Goal: Information Seeking & Learning: Learn about a topic

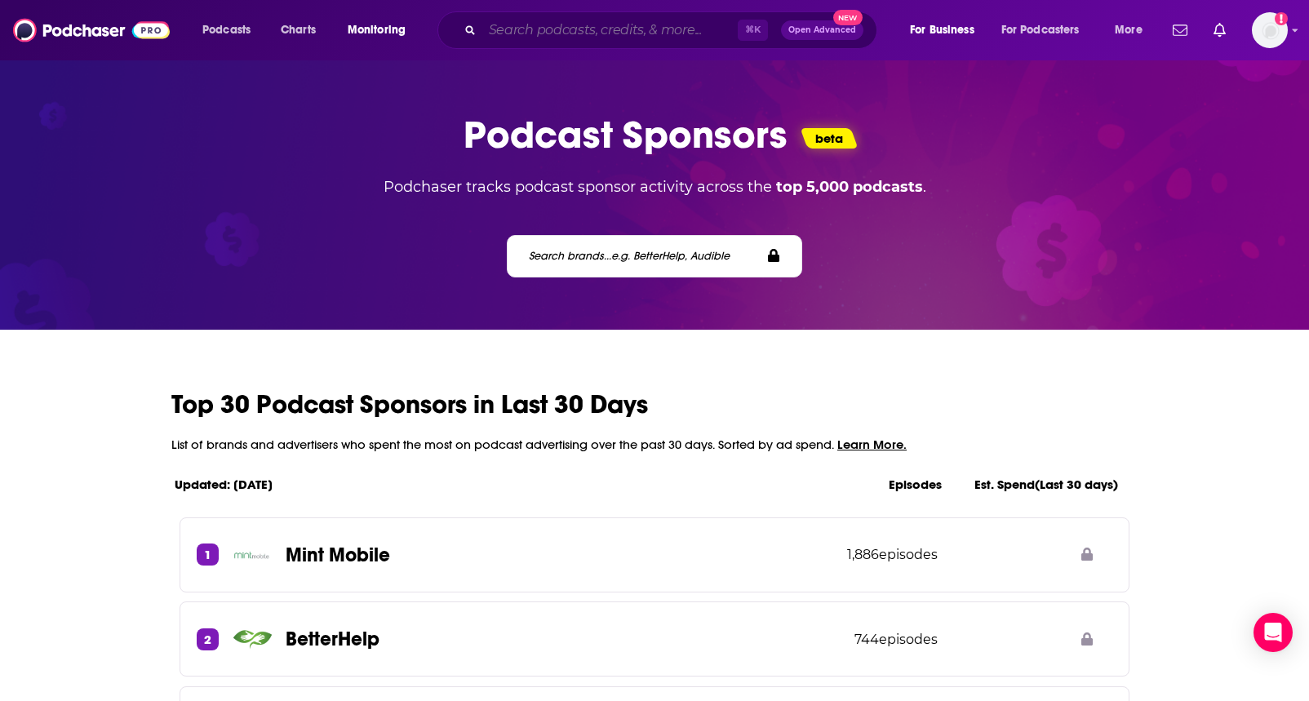
click at [586, 38] on input "Search podcasts, credits, & more..." at bounding box center [609, 30] width 255 height 26
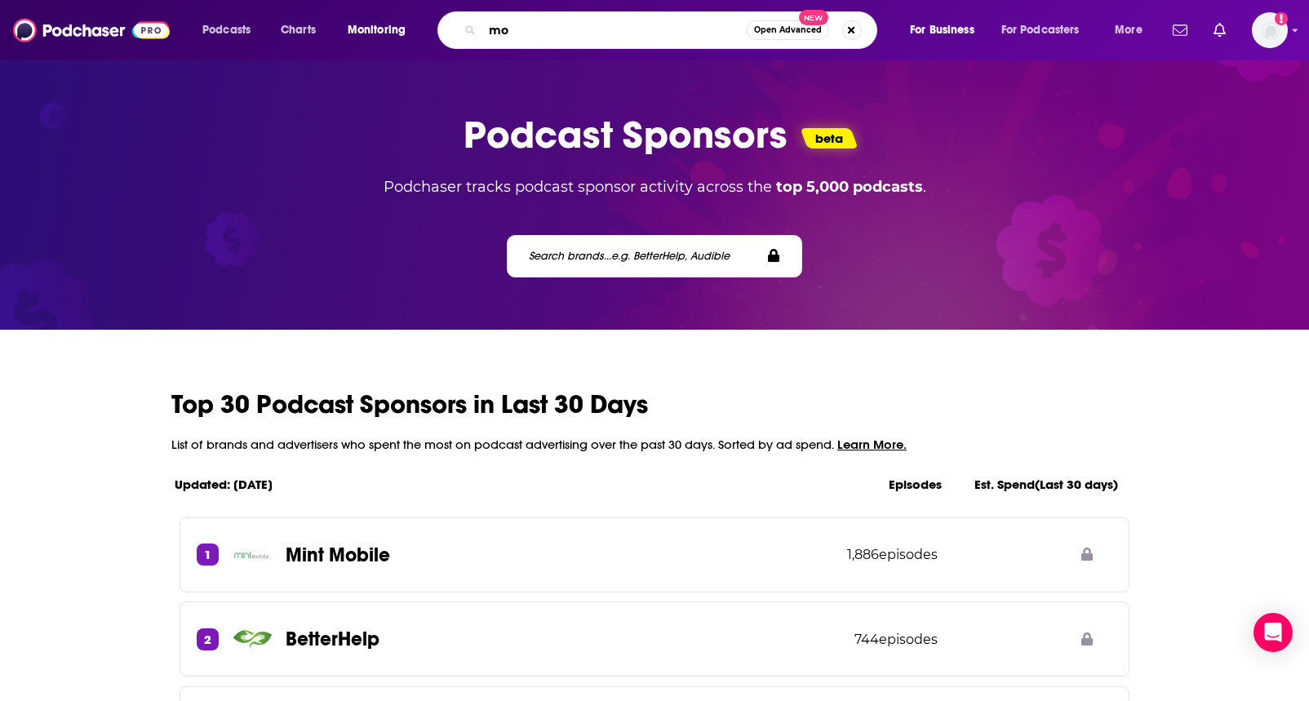
type input "m"
type input "brew market"
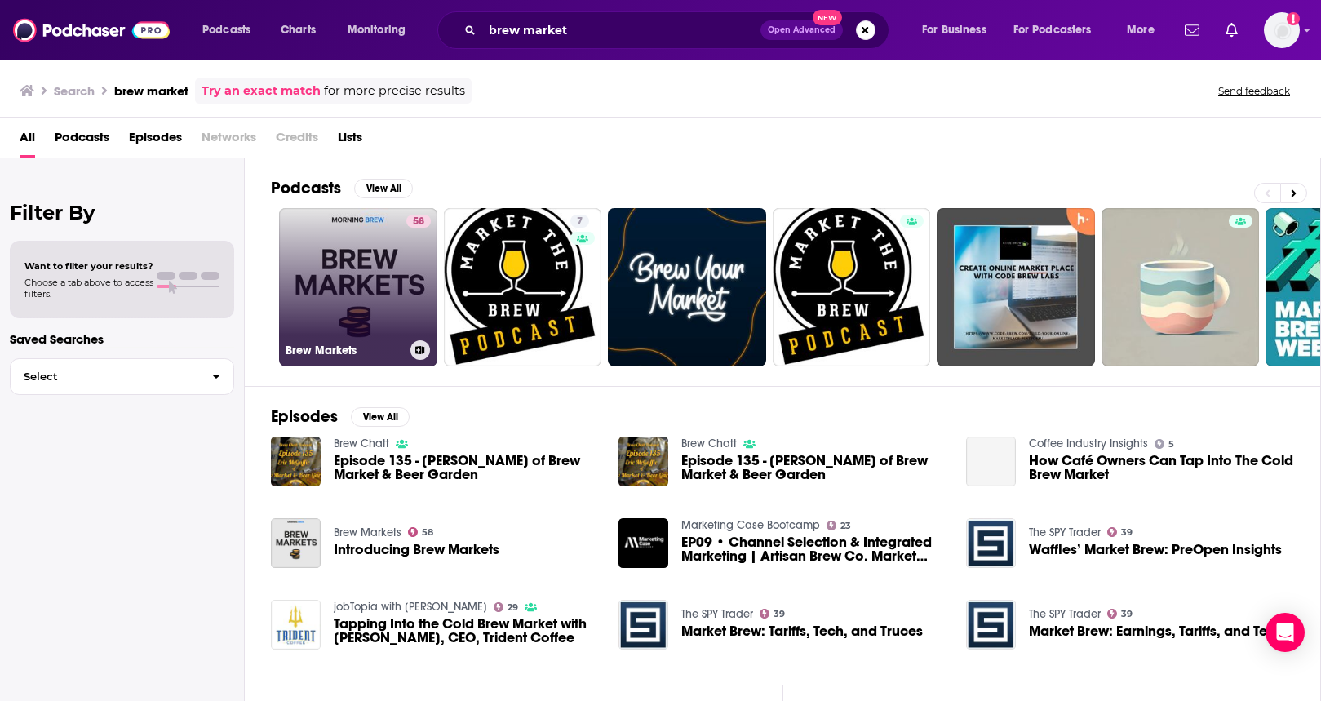
click at [377, 312] on link "58 Brew Markets" at bounding box center [358, 287] width 158 height 158
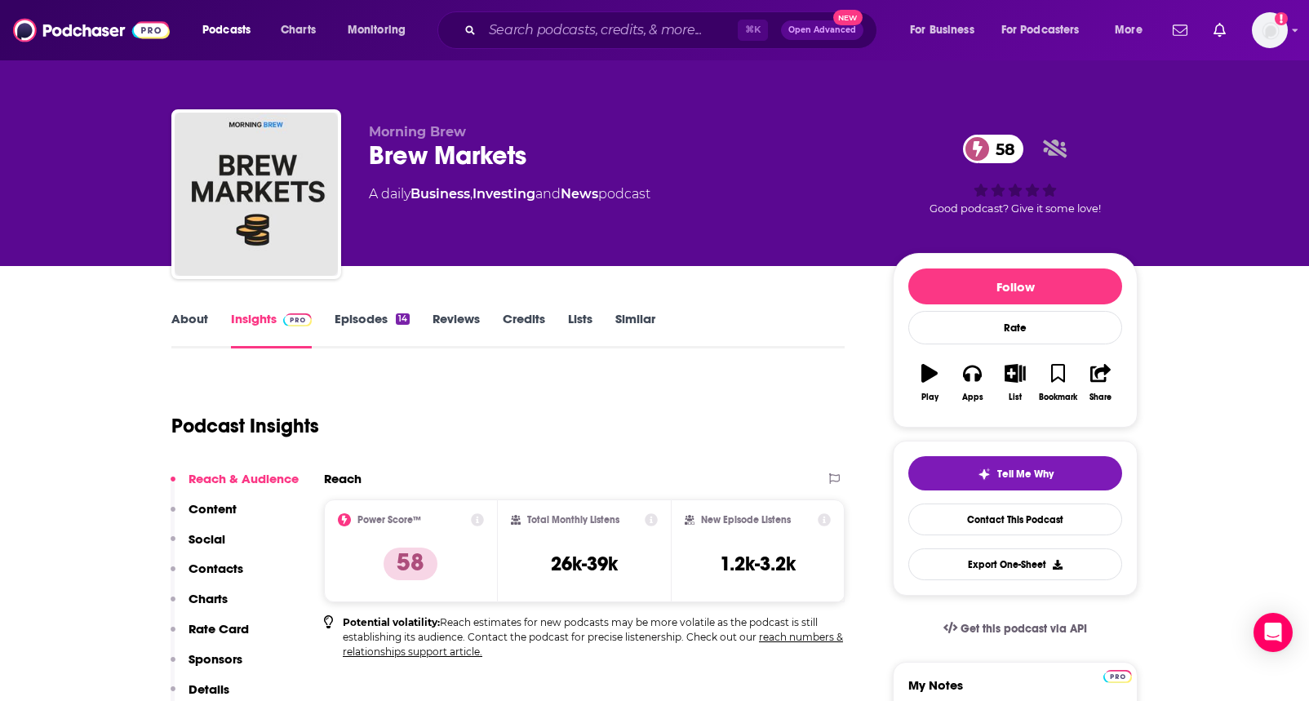
click at [206, 330] on link "About" at bounding box center [189, 330] width 37 height 38
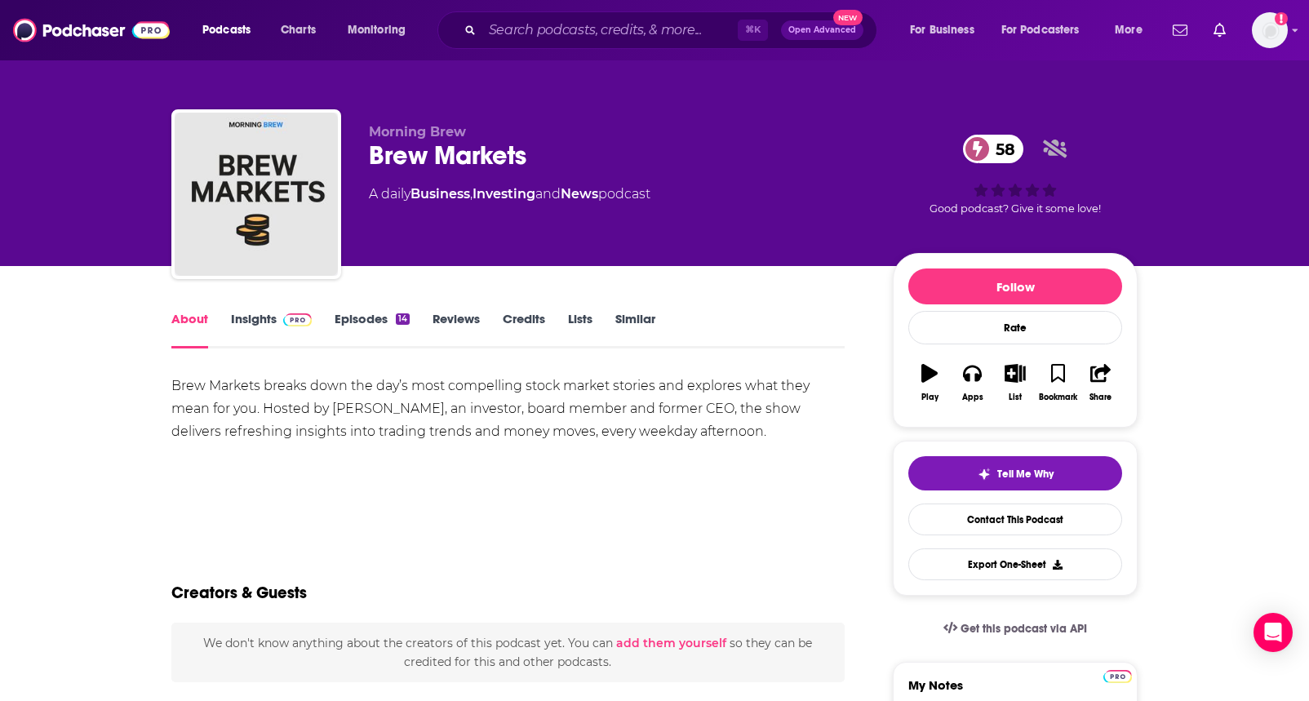
click at [249, 324] on link "Insights" at bounding box center [271, 330] width 81 height 38
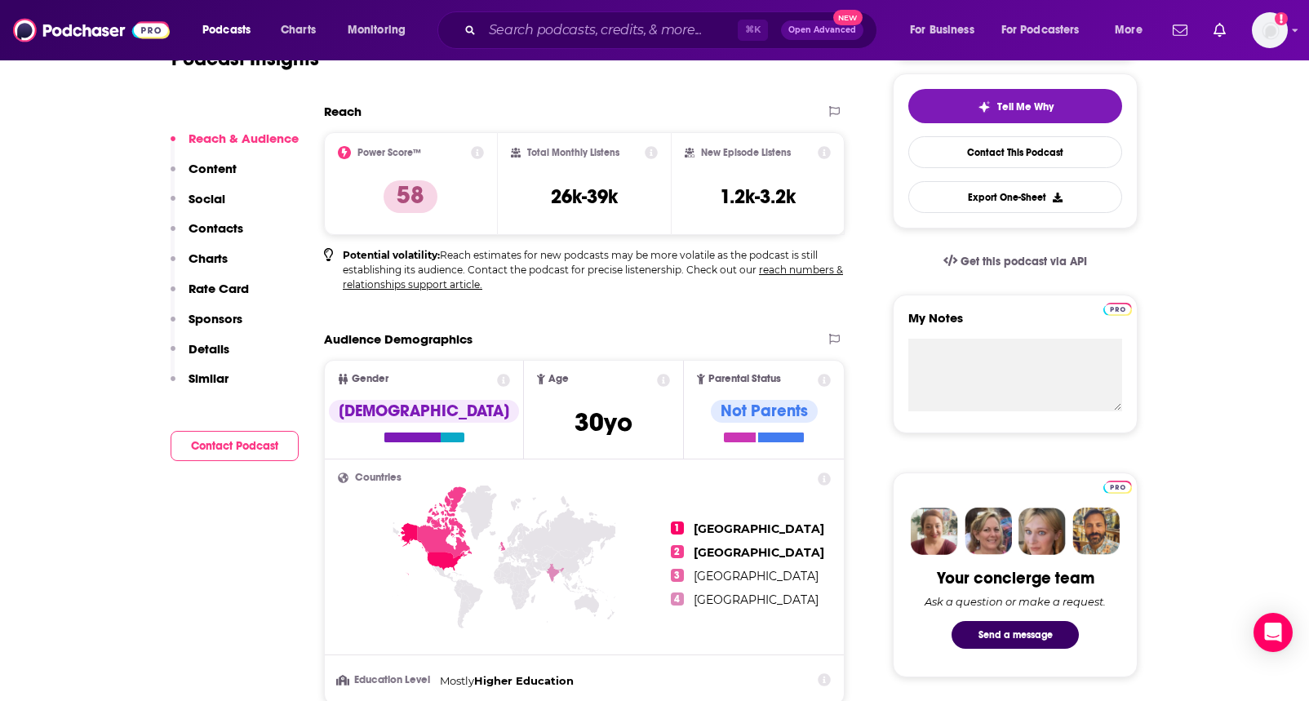
scroll to position [379, 0]
